Goal: Find contact information

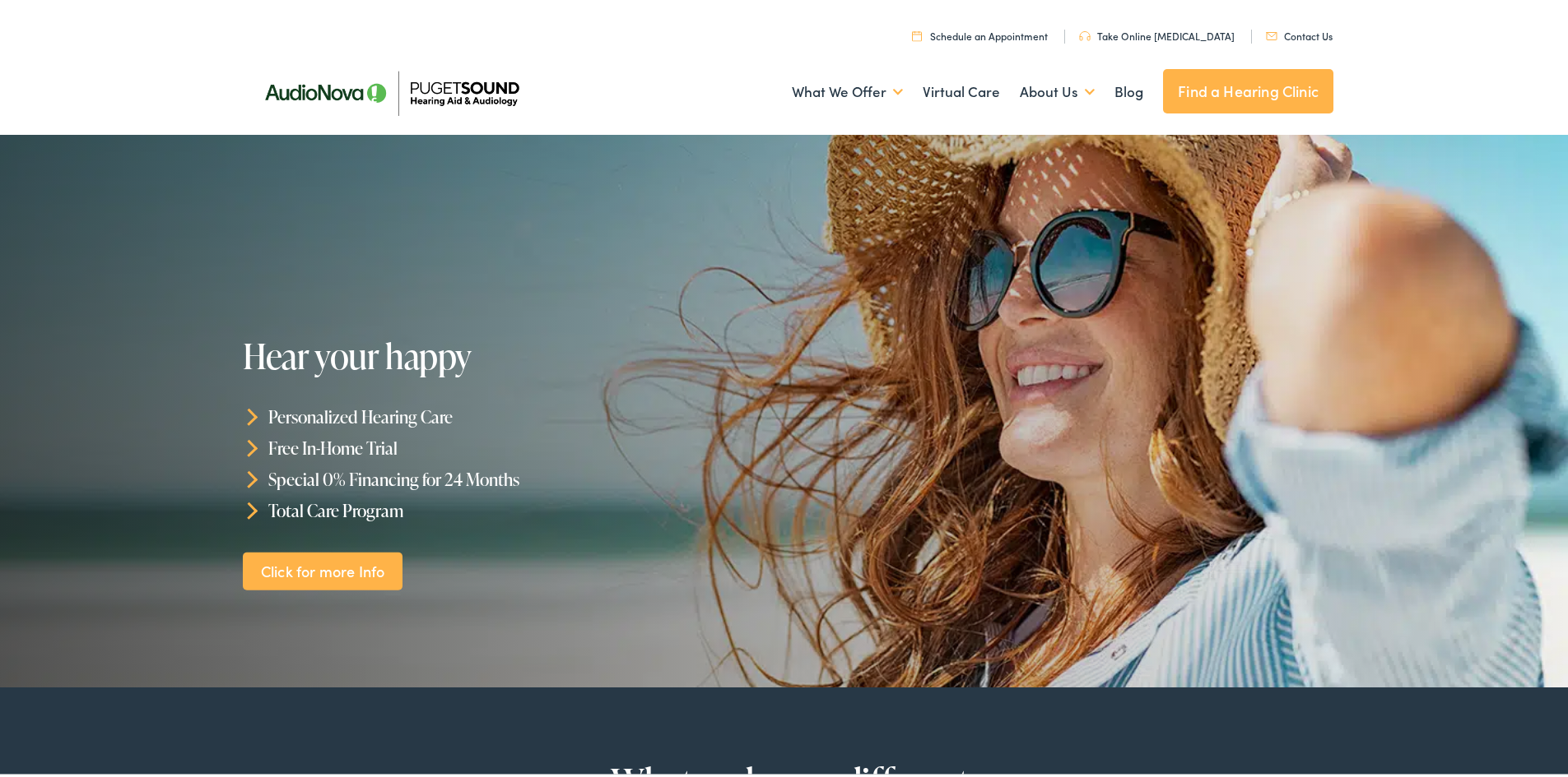
click at [1311, 30] on link "Contact Us" at bounding box center [1299, 33] width 67 height 14
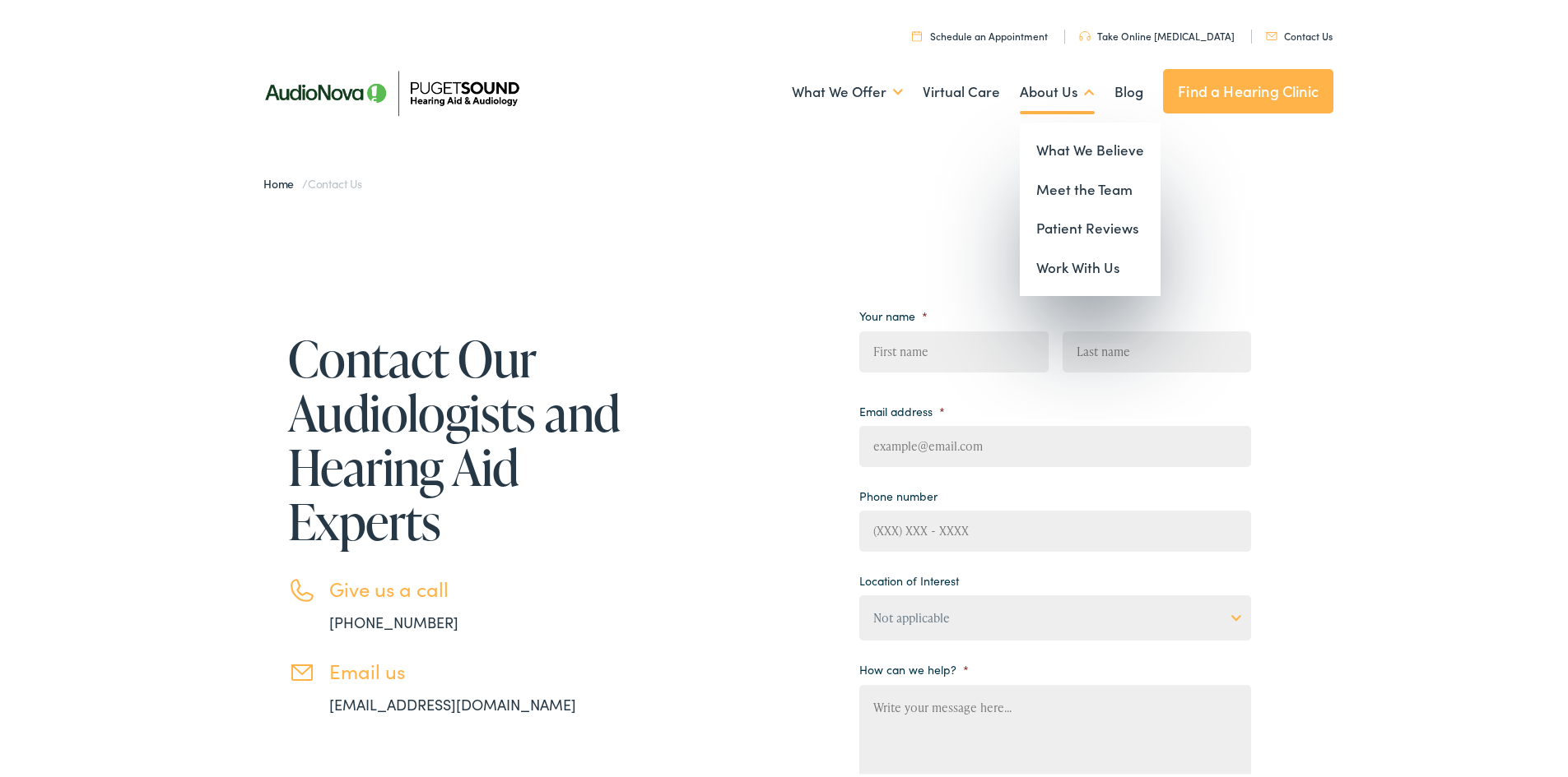
click at [1020, 87] on link "About Us" at bounding box center [1056, 88] width 75 height 61
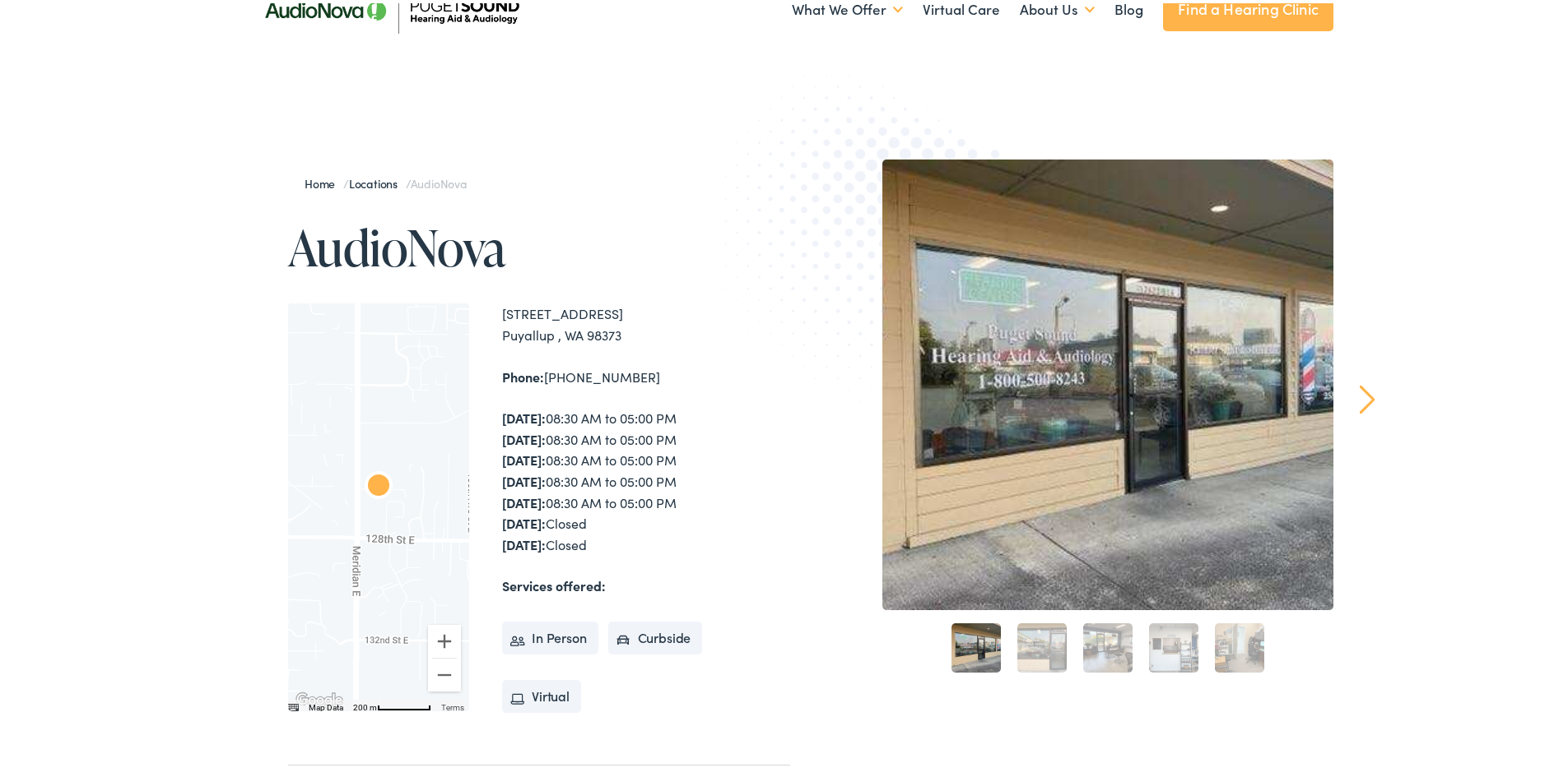
scroll to position [88, 0]
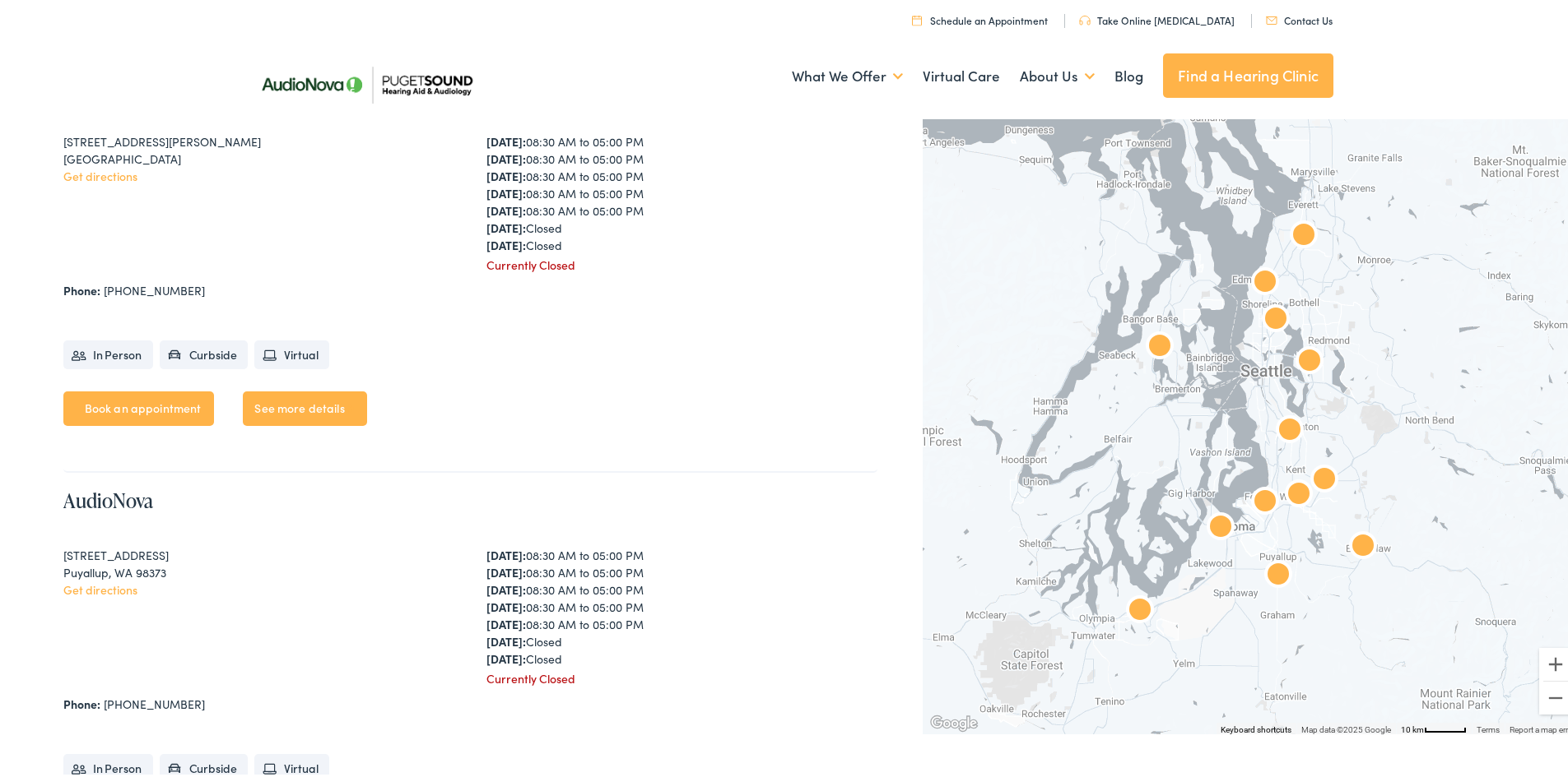
scroll to position [3625, 0]
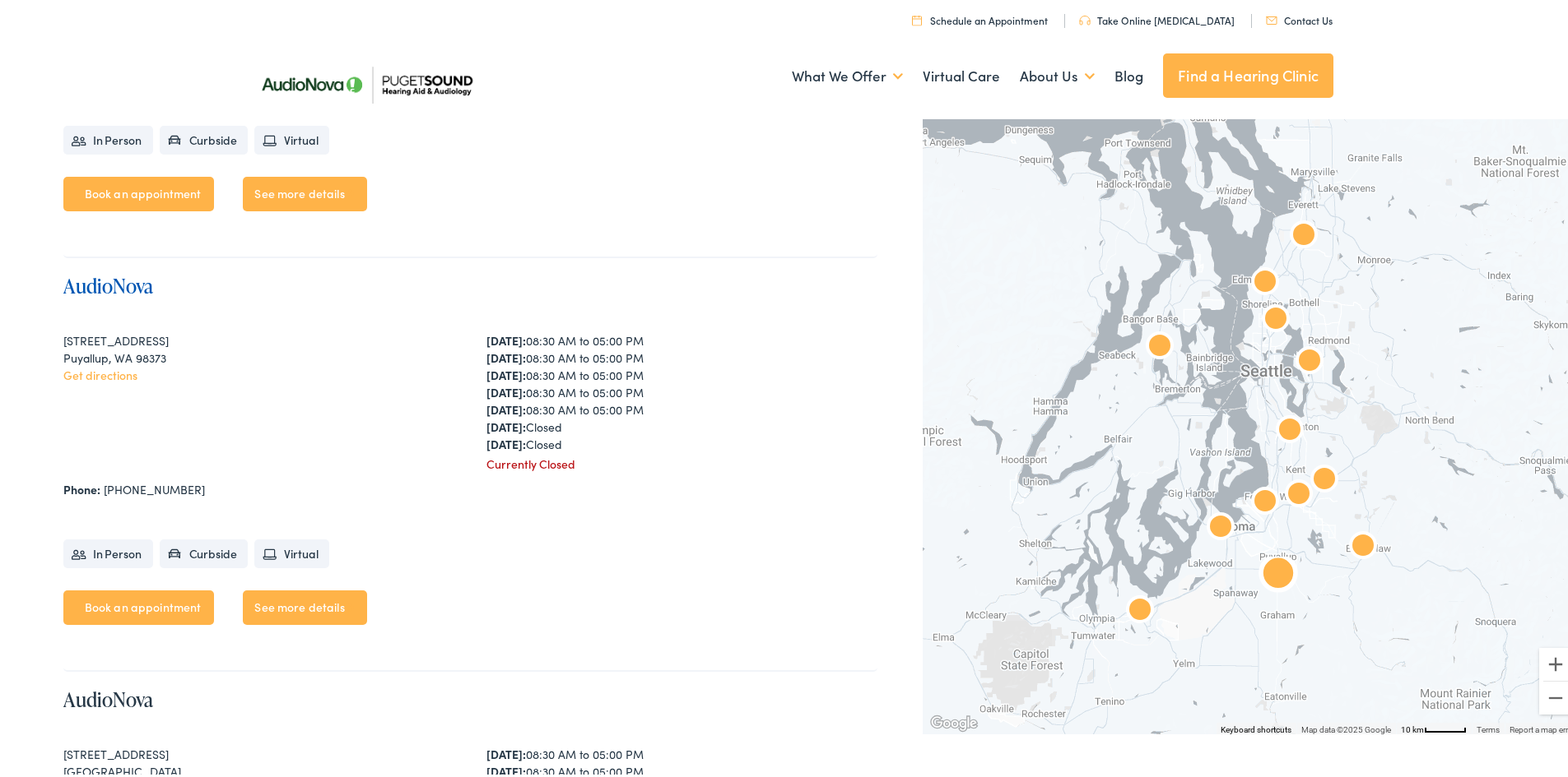
click at [115, 285] on link "AudioNova" at bounding box center [108, 282] width 90 height 27
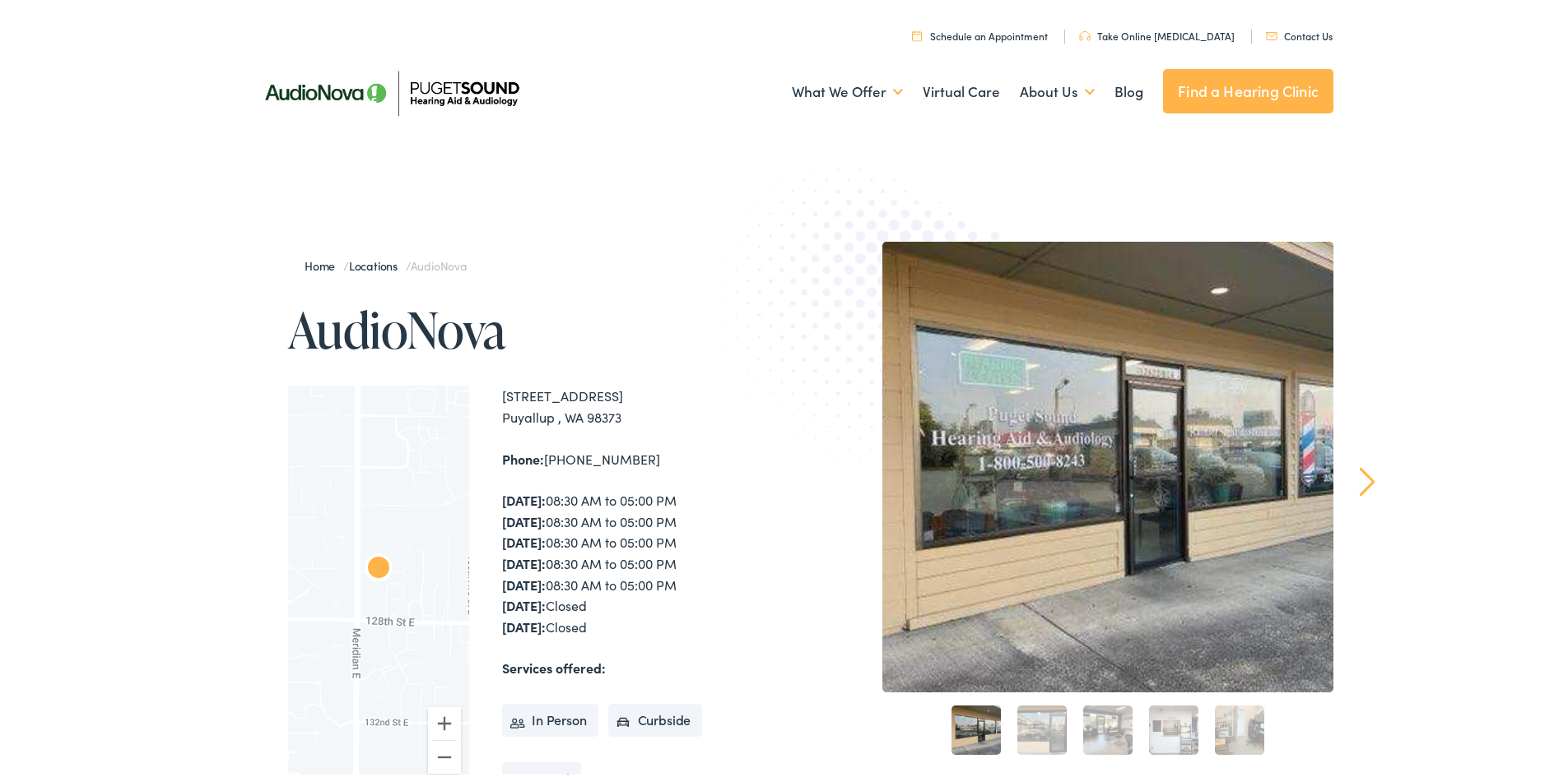
drag, startPoint x: 1564, startPoint y: 116, endPoint x: 1564, endPoint y: 128, distance: 12.0
click at [1564, 128] on div "Menu Close Schedule an Appointment Take Online [MEDICAL_DATA] Contact Us Find a…" at bounding box center [790, 66] width 1580 height 132
drag, startPoint x: 1558, startPoint y: 94, endPoint x: 1565, endPoint y: 121, distance: 27.9
click at [1565, 121] on div "Menu Close Schedule an Appointment Take Online Hearing Test Contact Us Find a H…" at bounding box center [790, 66] width 1580 height 132
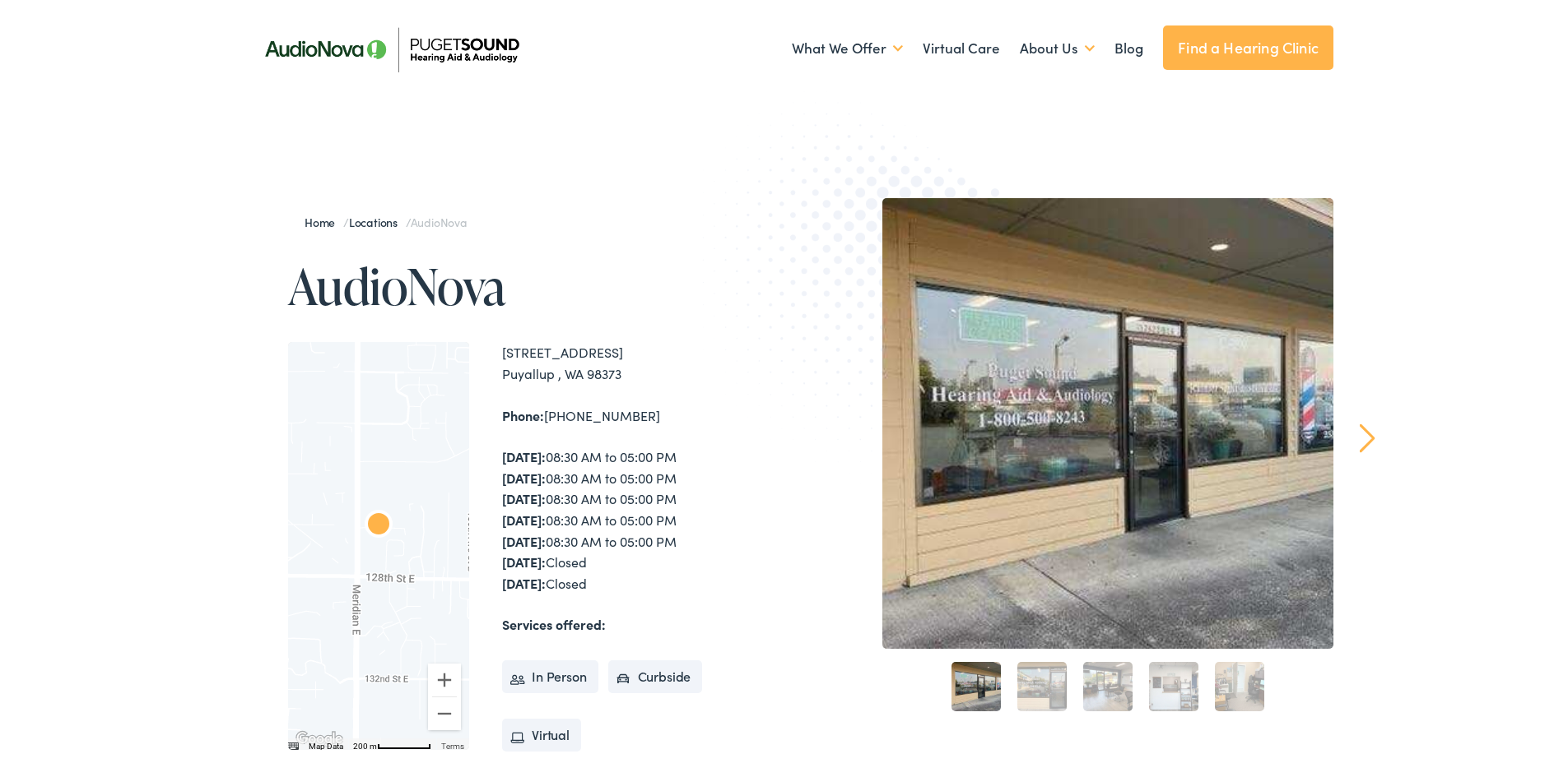
scroll to position [61, 0]
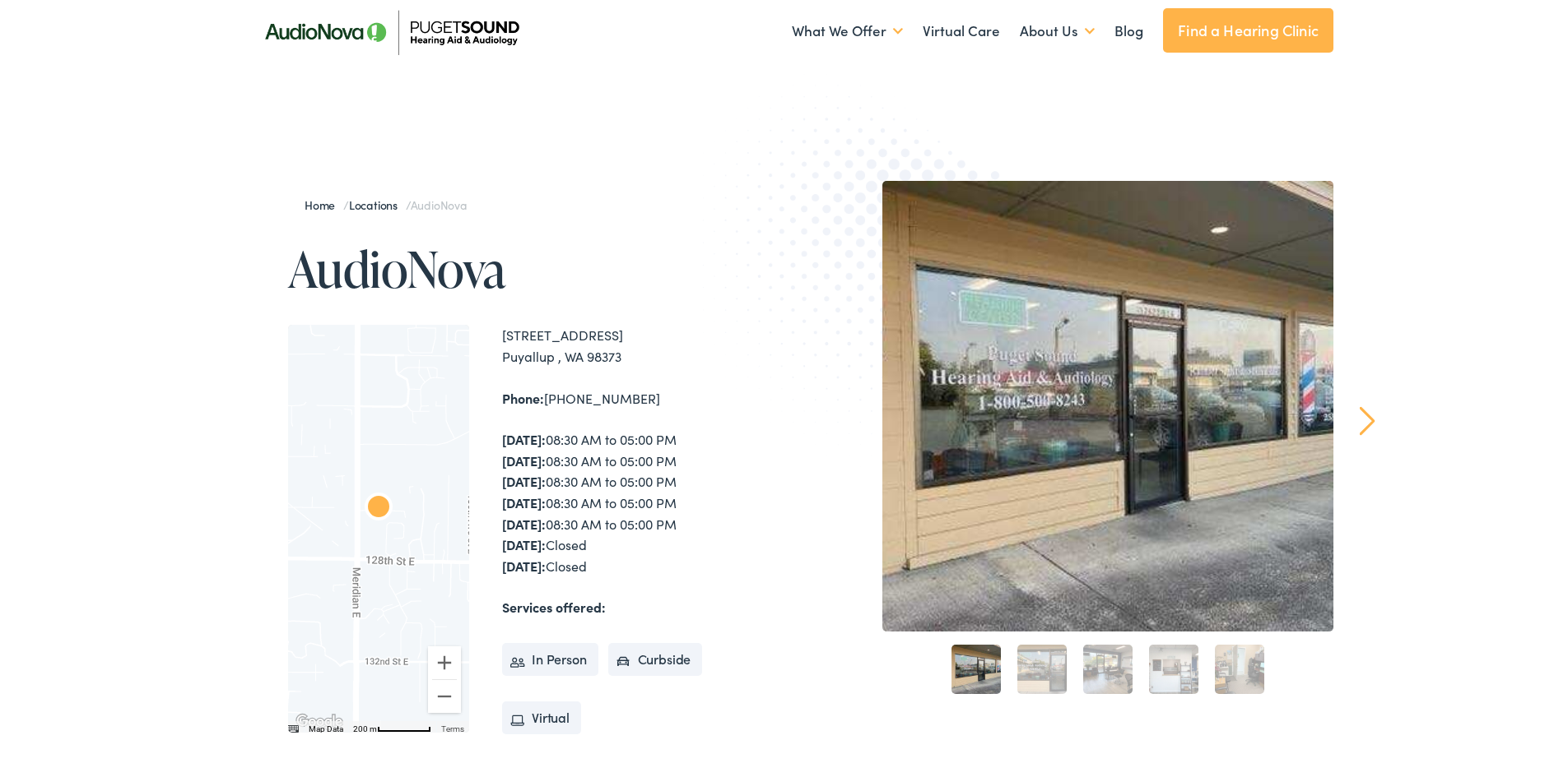
drag, startPoint x: 642, startPoint y: 356, endPoint x: 490, endPoint y: 327, distance: 154.7
click at [490, 329] on div "← Move left → Move right ↑ Move up ↓ Move down + Zoom in - Zoom out Home Jump l…" at bounding box center [539, 525] width 502 height 408
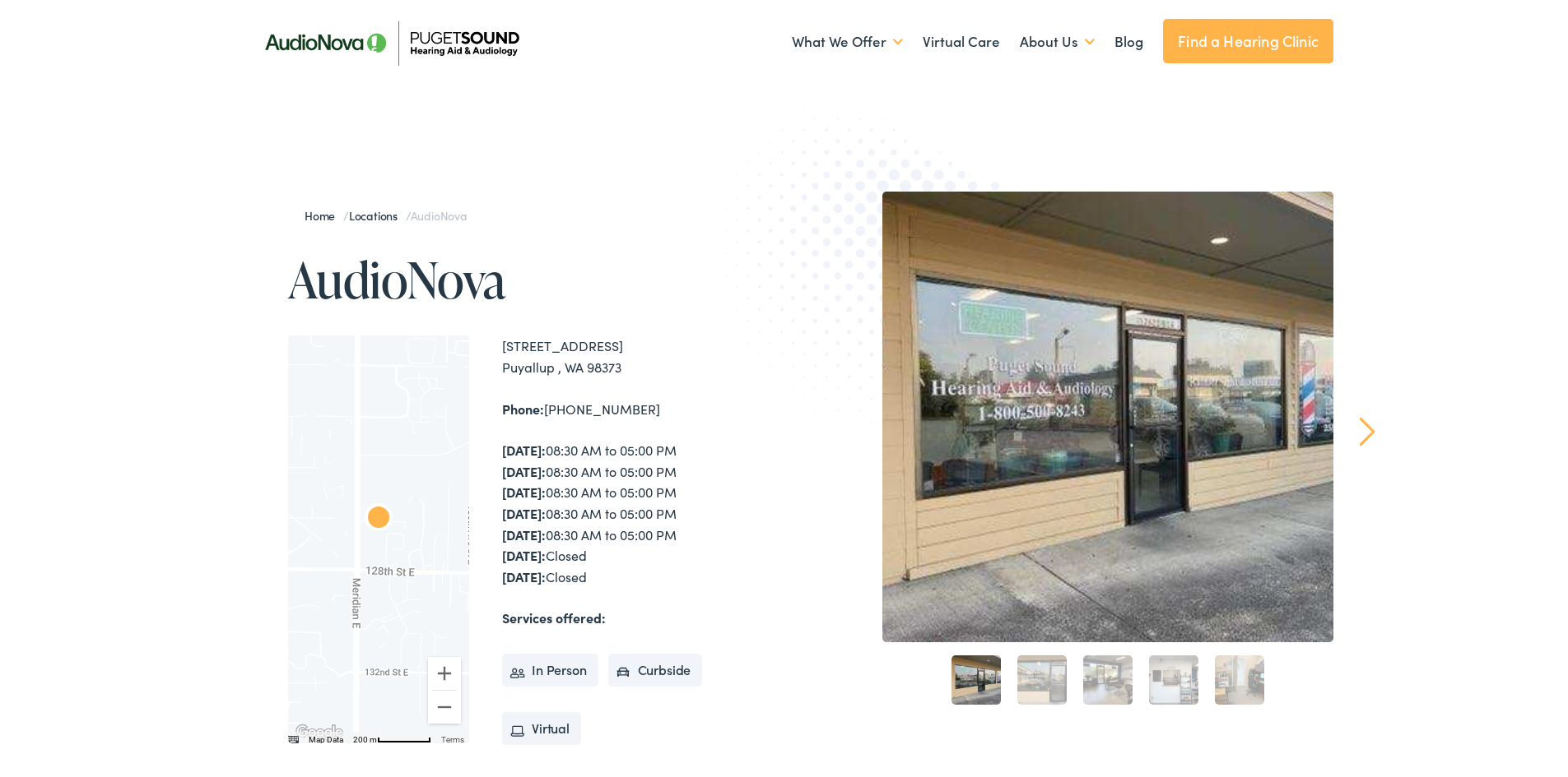
scroll to position [0, 0]
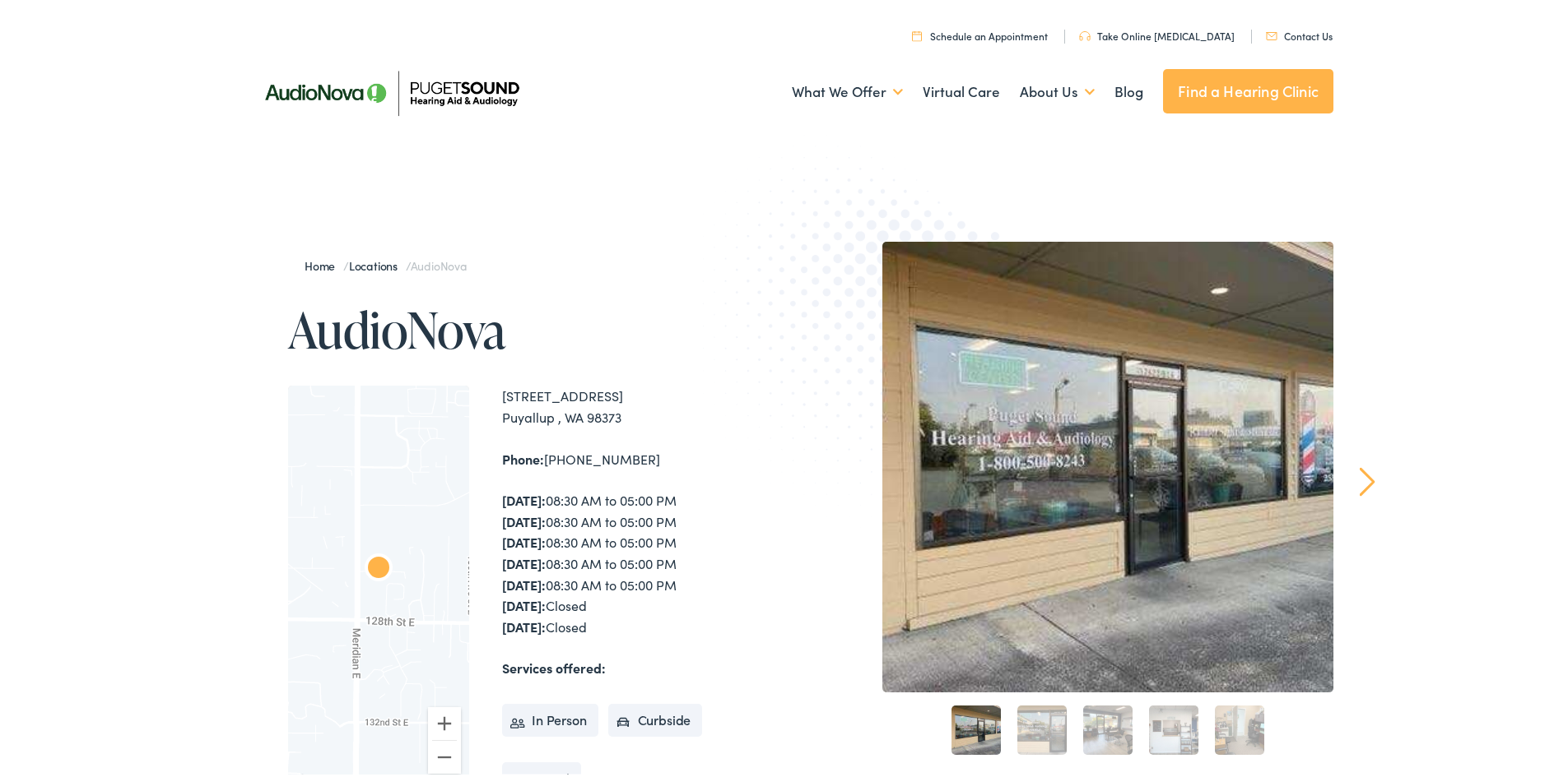
click at [755, 411] on img at bounding box center [881, 329] width 360 height 394
click at [628, 454] on div "Phone: [PHONE_NUMBER]" at bounding box center [645, 457] width 288 height 21
drag, startPoint x: 637, startPoint y: 457, endPoint x: 539, endPoint y: 460, distance: 98.0
click at [539, 460] on div "Phone: [PHONE_NUMBER]" at bounding box center [645, 457] width 288 height 21
